Goal: Task Accomplishment & Management: Complete application form

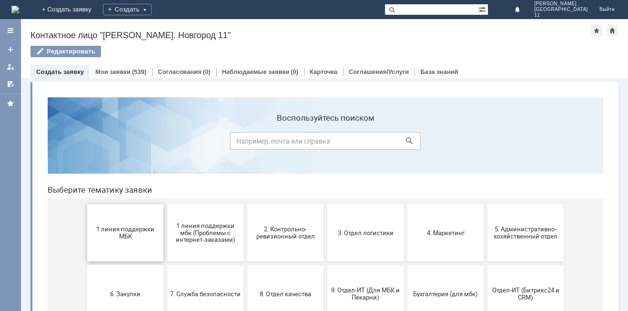
click at [151, 237] on span "1 линия поддержки МБК" at bounding box center [125, 232] width 71 height 14
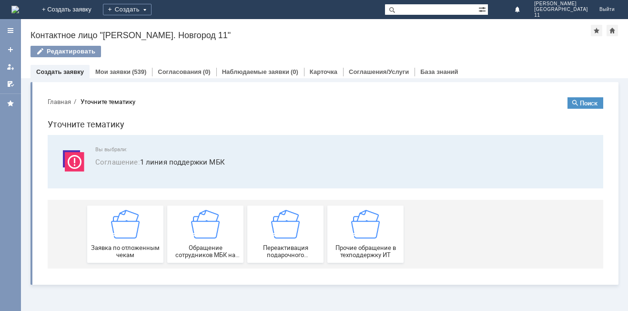
click at [151, 237] on div "Заявка по отложенным чекам" at bounding box center [125, 234] width 71 height 49
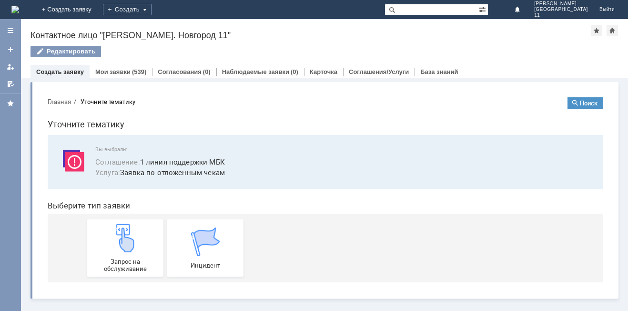
click at [151, 237] on div "Запрос на обслуживание" at bounding box center [125, 247] width 71 height 49
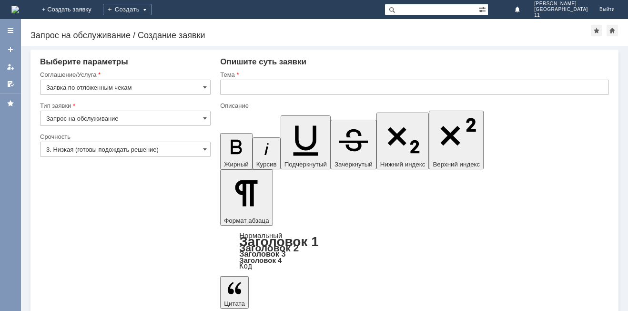
drag, startPoint x: 245, startPoint y: 2554, endPoint x: 487, endPoint y: 2652, distance: 261.1
click at [262, 83] on input "text" at bounding box center [414, 87] width 389 height 15
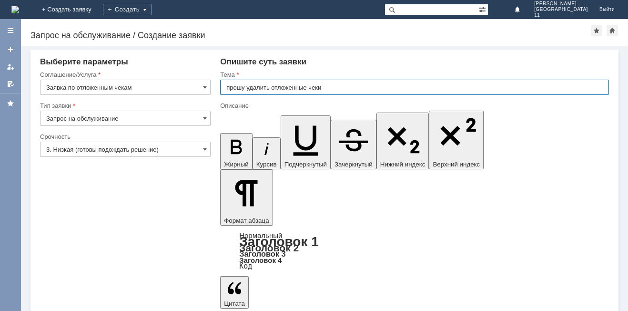
type input "прошу удалить отложенные чеки"
click at [323, 85] on input "прошу удалить отложенные чеки" at bounding box center [414, 87] width 389 height 15
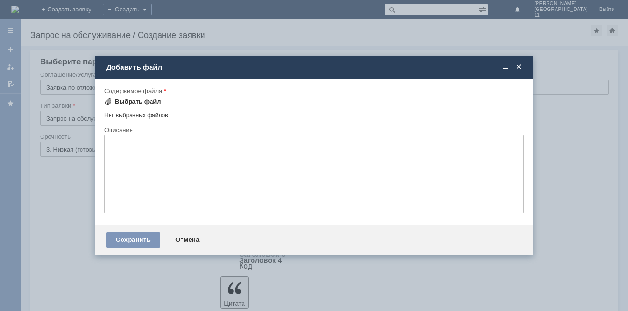
click at [137, 100] on div "Выбрать файл" at bounding box center [138, 102] width 46 height 8
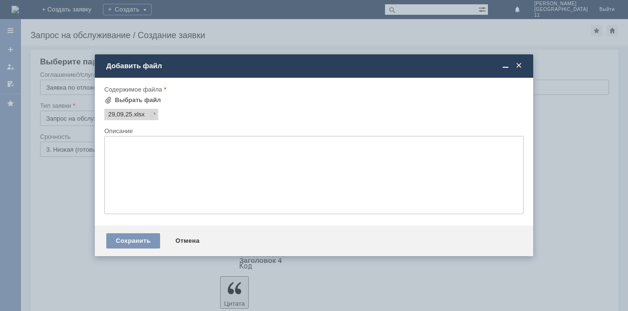
scroll to position [0, 0]
click at [130, 242] on div "Сохранить" at bounding box center [133, 240] width 54 height 15
